Goal: Information Seeking & Learning: Check status

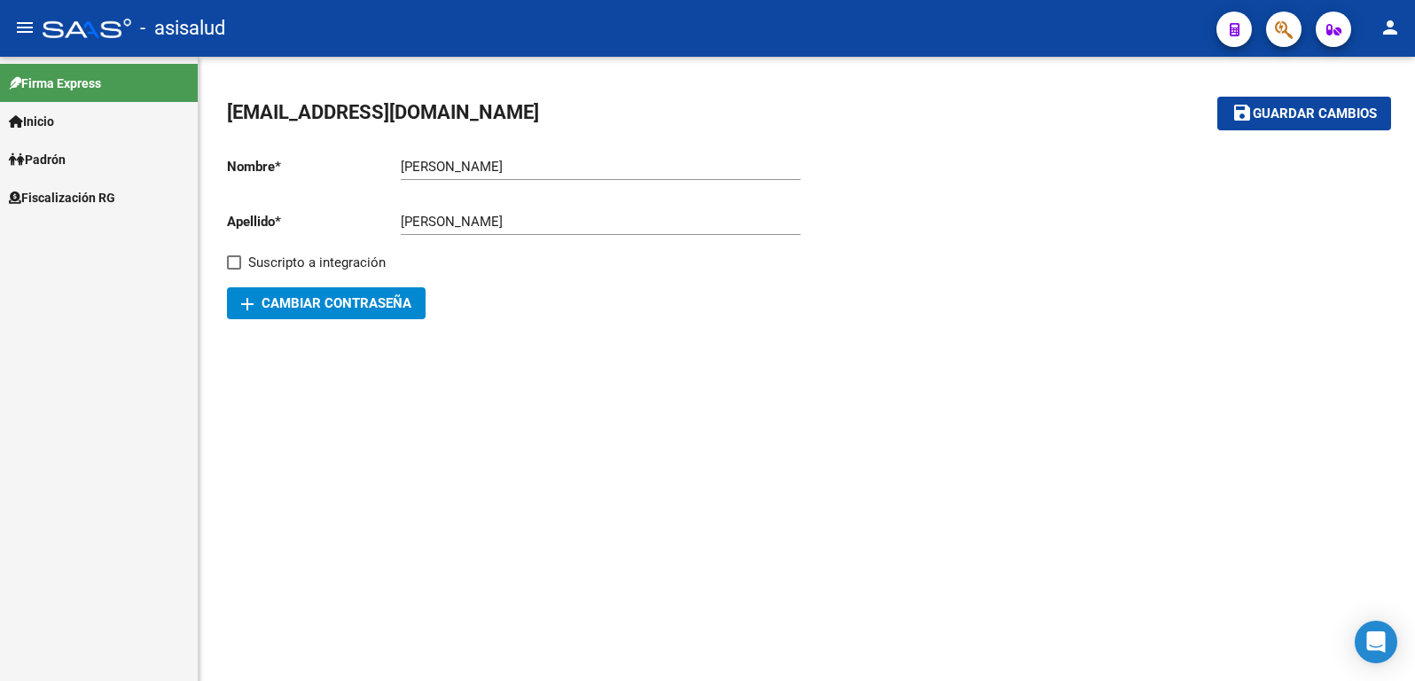
drag, startPoint x: 0, startPoint y: 0, endPoint x: 74, endPoint y: 192, distance: 206.3
click at [74, 196] on span "Fiscalización RG" at bounding box center [62, 198] width 106 height 20
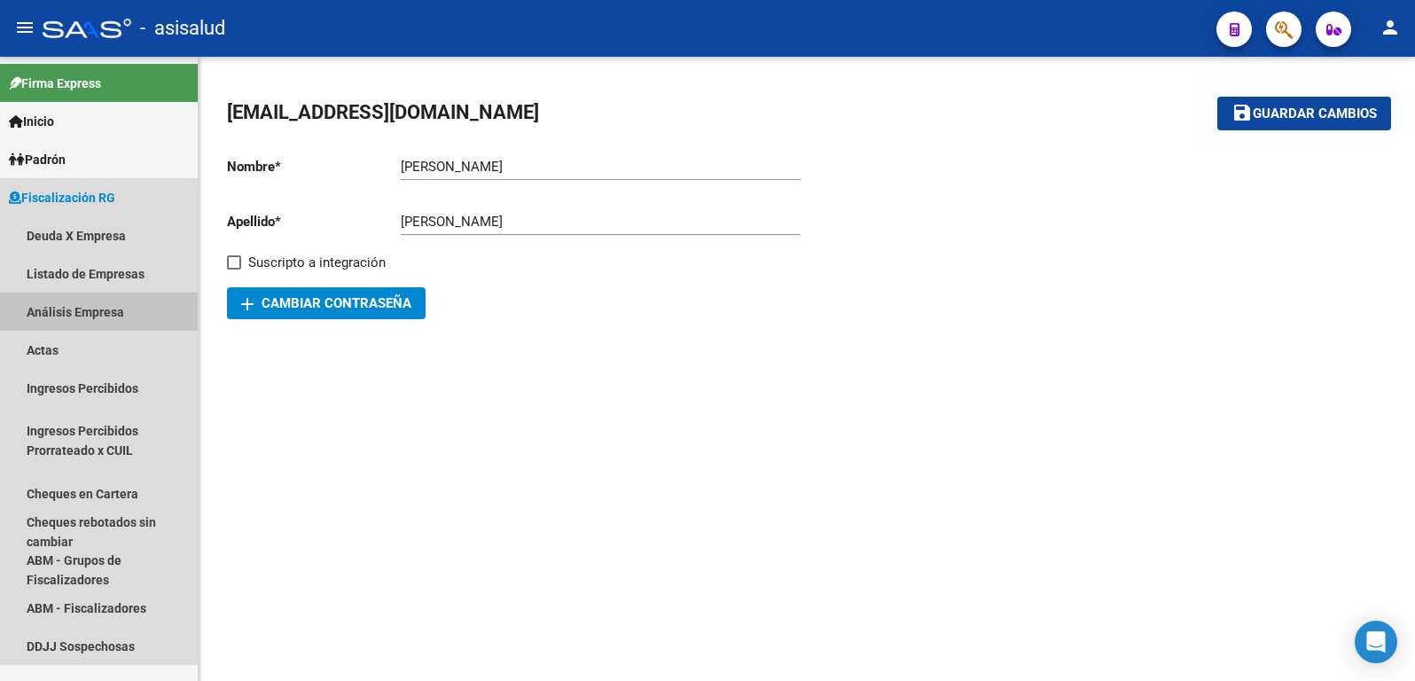
click at [59, 310] on link "Análisis Empresa" at bounding box center [99, 312] width 198 height 38
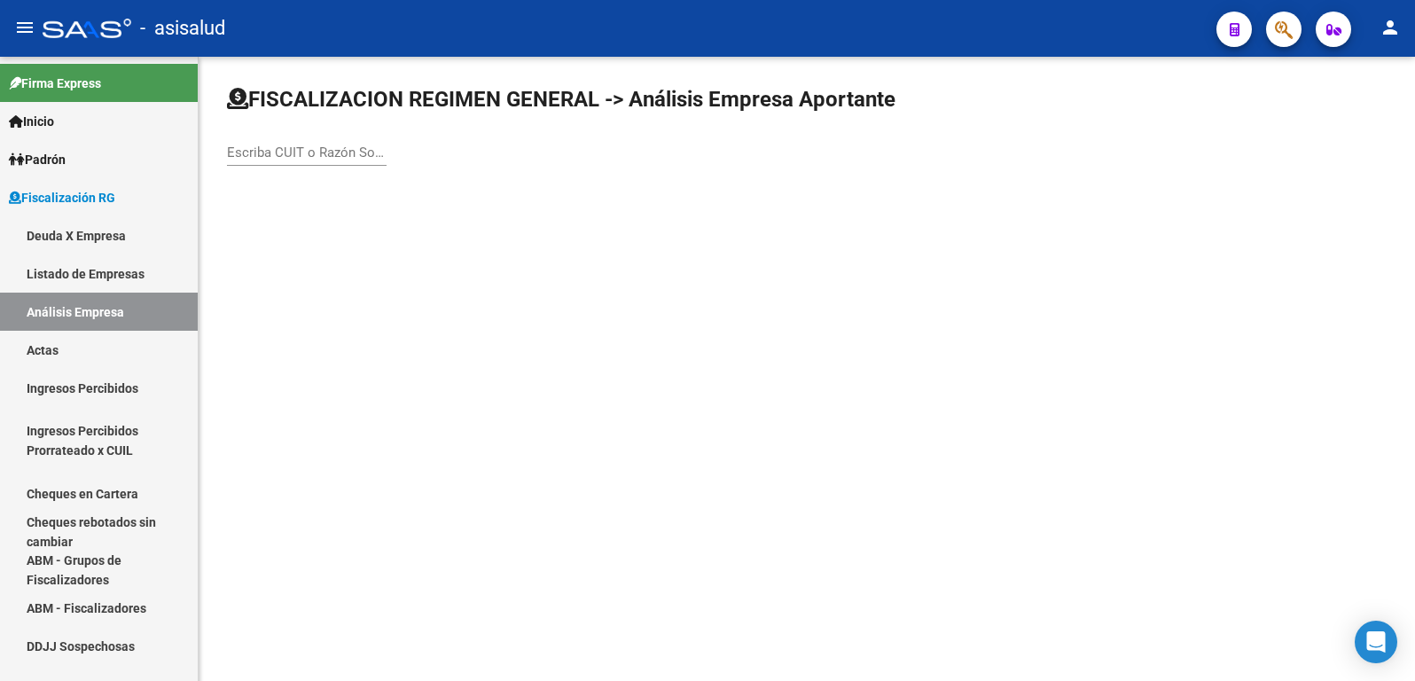
click at [291, 161] on div "Escriba CUIT o Razón Social para buscar" at bounding box center [307, 147] width 160 height 38
click at [240, 159] on input "30" at bounding box center [307, 153] width 160 height 16
click at [246, 149] on input "30" at bounding box center [307, 153] width 160 height 16
click at [256, 141] on div "30 Escriba CUIT o Razón Social para buscar" at bounding box center [307, 147] width 160 height 38
click at [257, 141] on div "30 Escriba CUIT o Razón Social para buscar" at bounding box center [307, 147] width 160 height 38
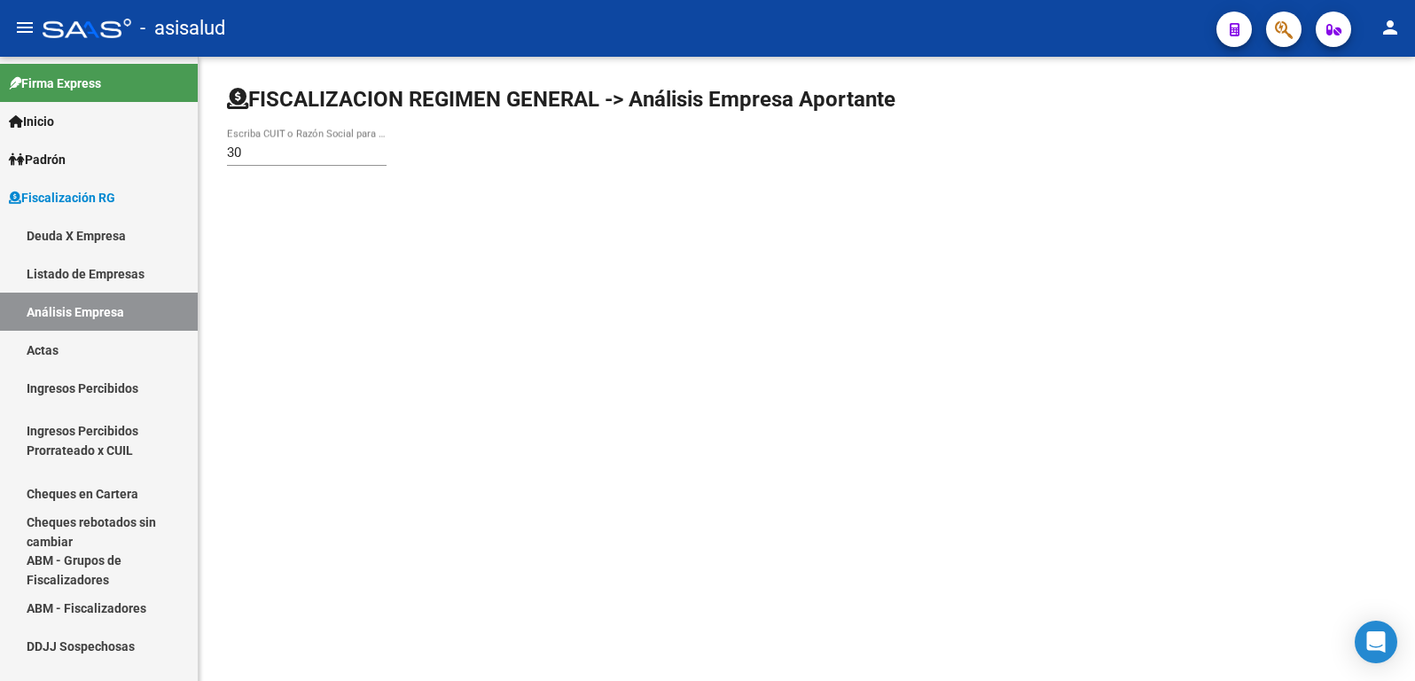
click at [251, 141] on div "30 Escriba CUIT o Razón Social para buscar" at bounding box center [307, 147] width 160 height 38
click at [245, 149] on input "30" at bounding box center [307, 153] width 160 height 16
click at [234, 149] on input "30" at bounding box center [307, 153] width 160 height 16
click at [233, 149] on input "30" at bounding box center [307, 153] width 160 height 16
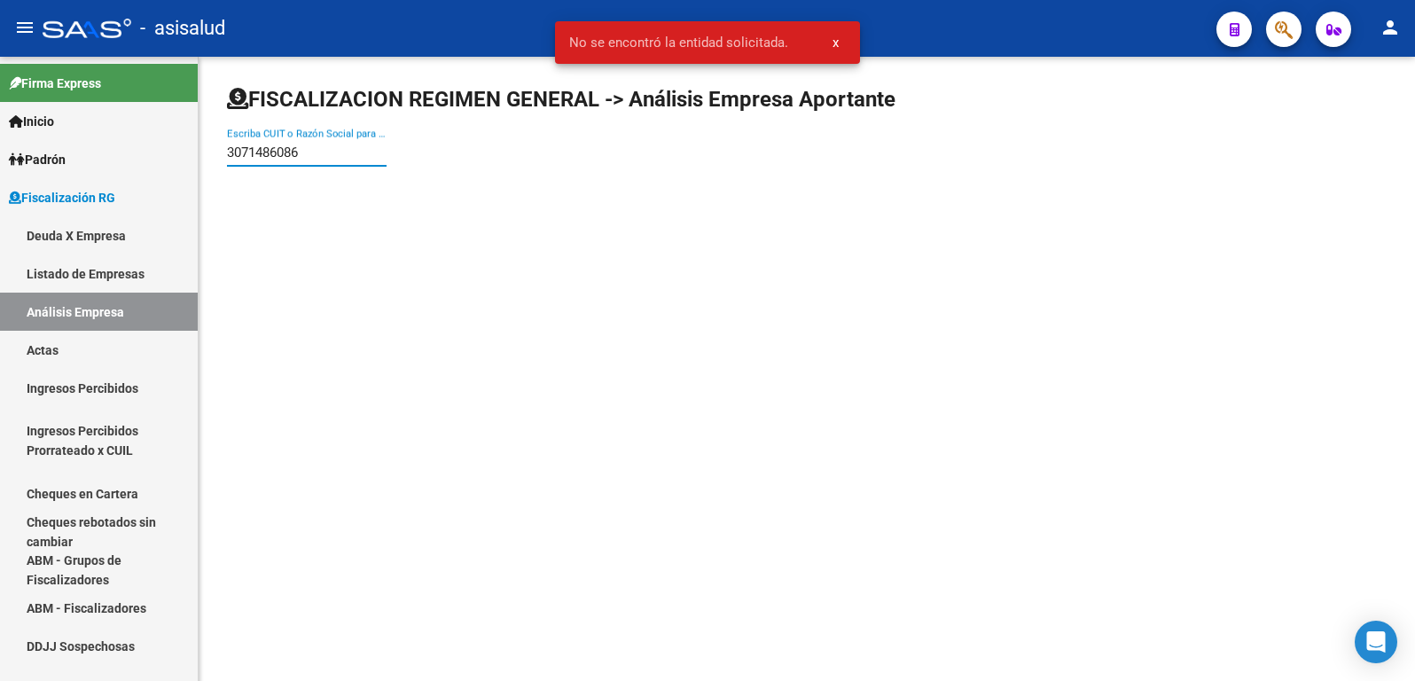
type input "30714860867"
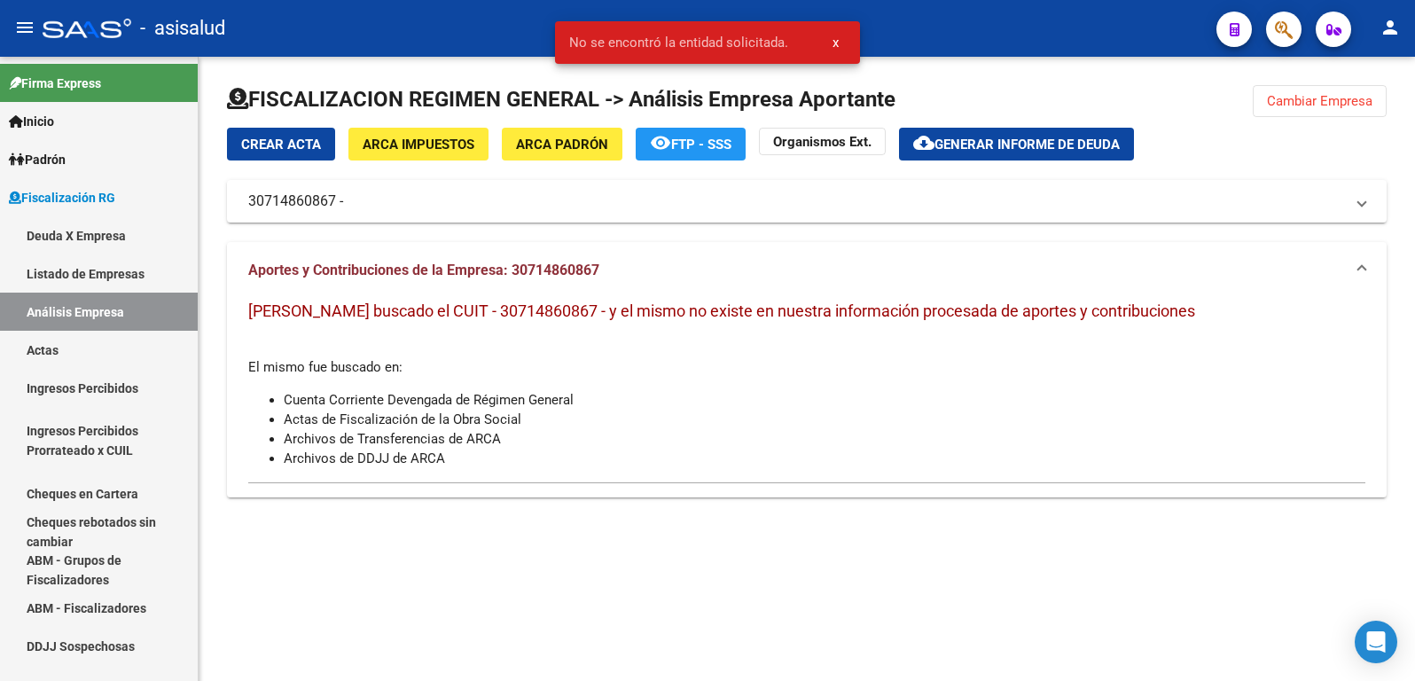
click at [1296, 105] on span "Cambiar Empresa" at bounding box center [1320, 101] width 106 height 16
